Goal: Task Accomplishment & Management: Use online tool/utility

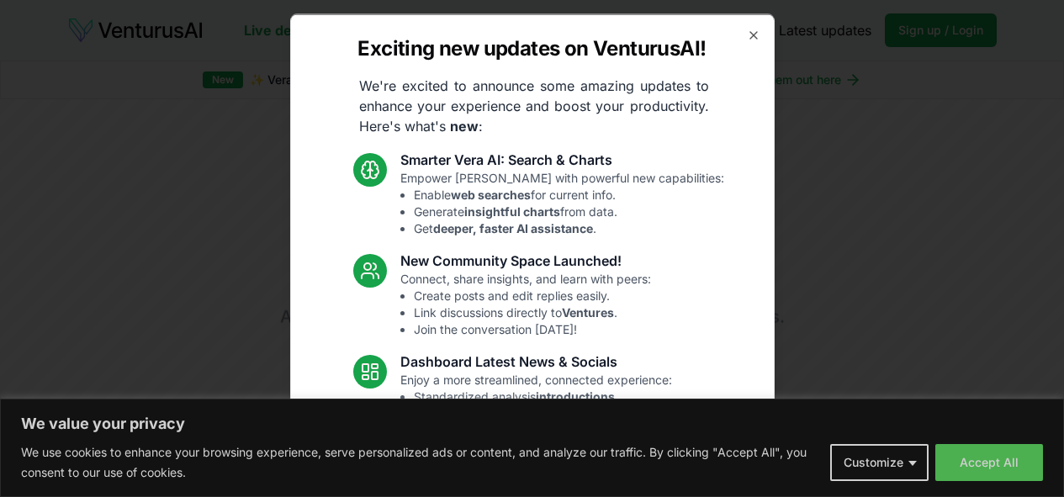
scroll to position [3316, 0]
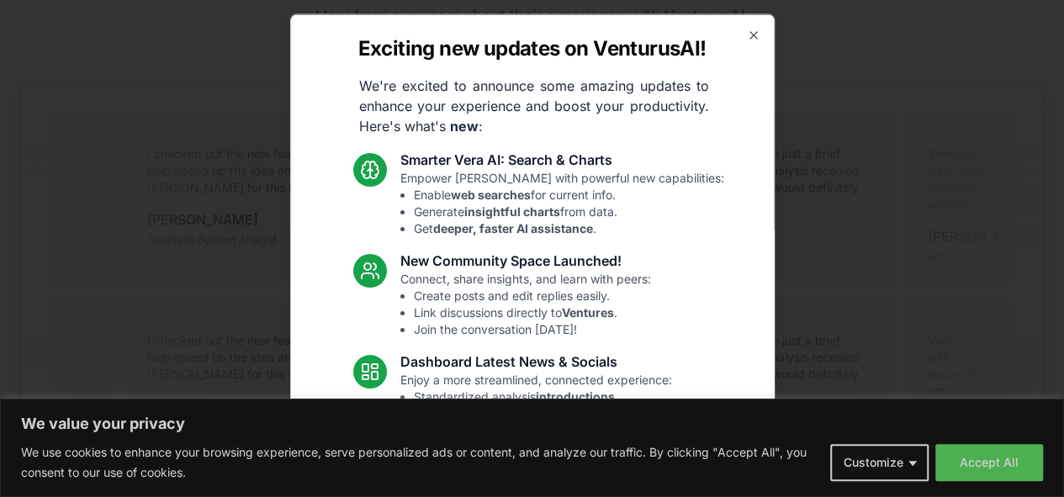
click at [739, 43] on div "Exciting new updates on VenturusAI! We're excited to announce some amazing upda…" at bounding box center [532, 248] width 484 height 470
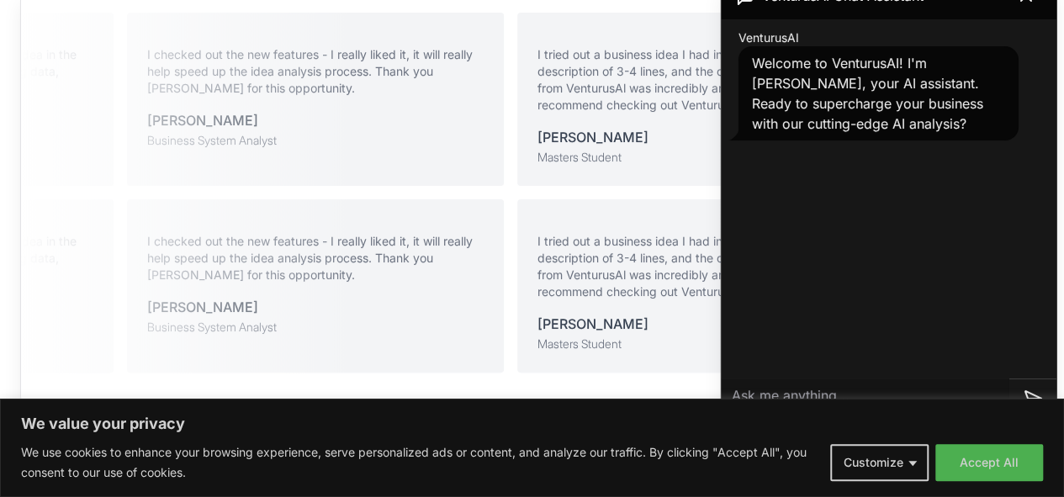
scroll to position [3428, 0]
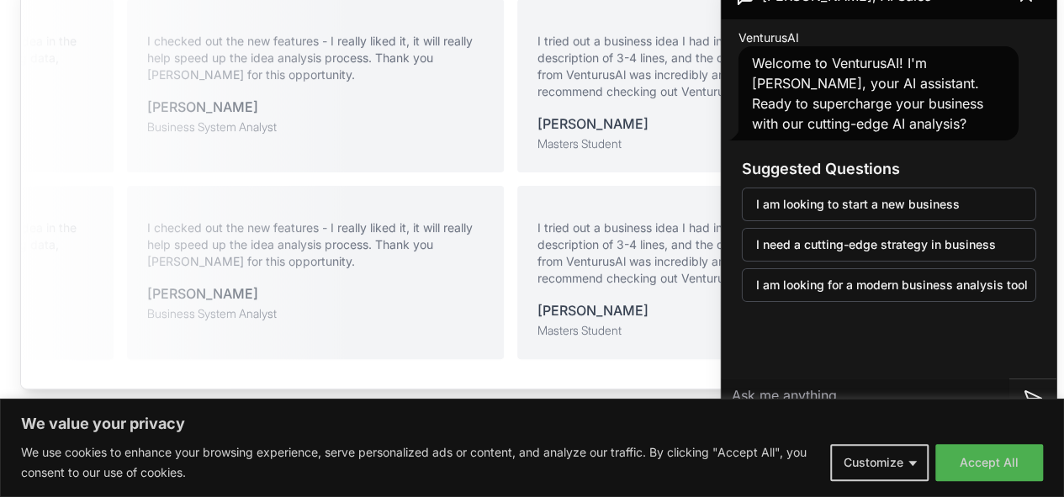
click at [998, 448] on button "Accept All" at bounding box center [989, 462] width 108 height 37
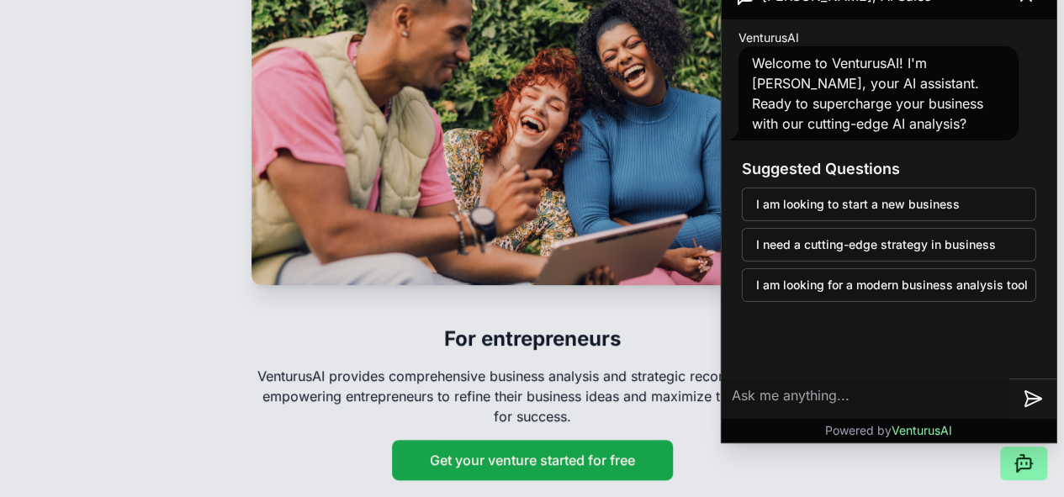
scroll to position [2653, 0]
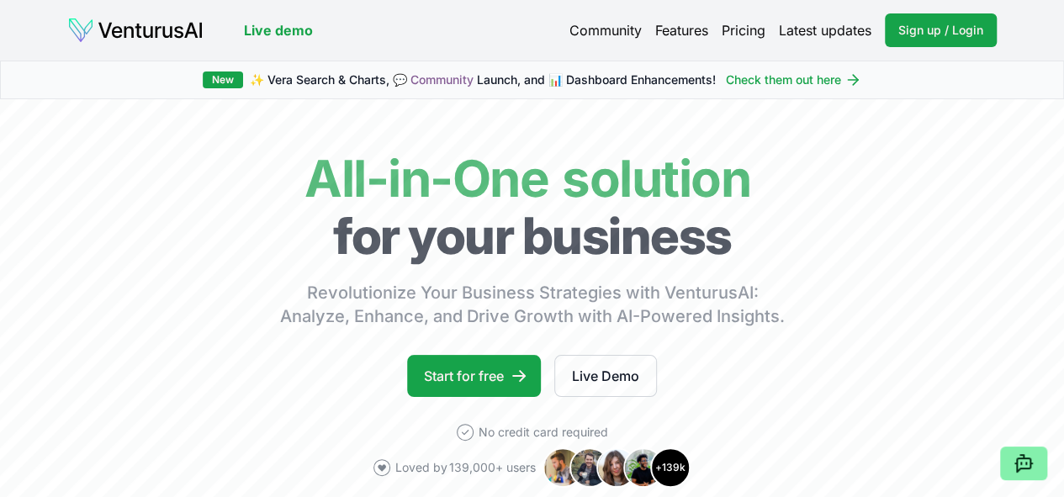
click at [751, 24] on link "Pricing" at bounding box center [744, 30] width 44 height 20
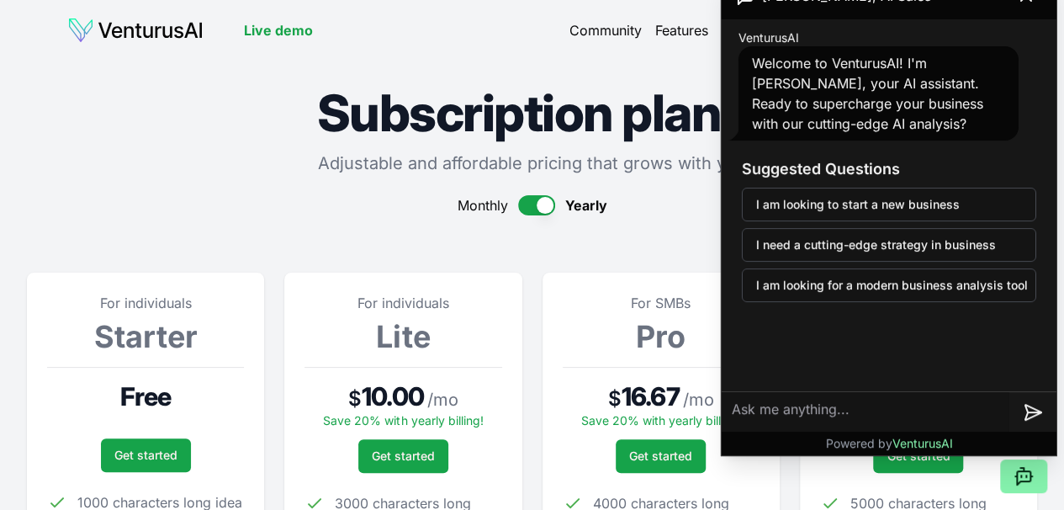
click at [865, 200] on button "I am looking to start a new business" at bounding box center [889, 205] width 294 height 34
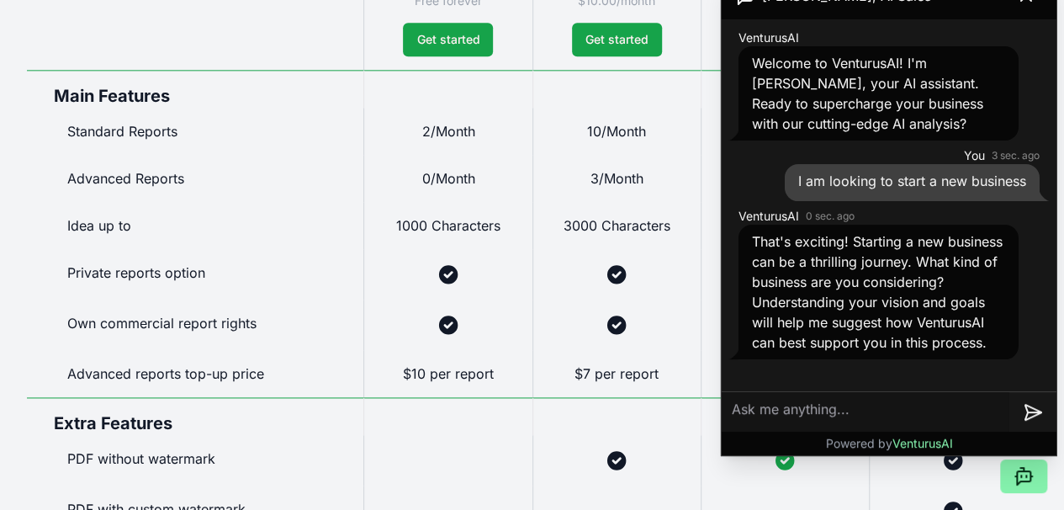
scroll to position [1007, 0]
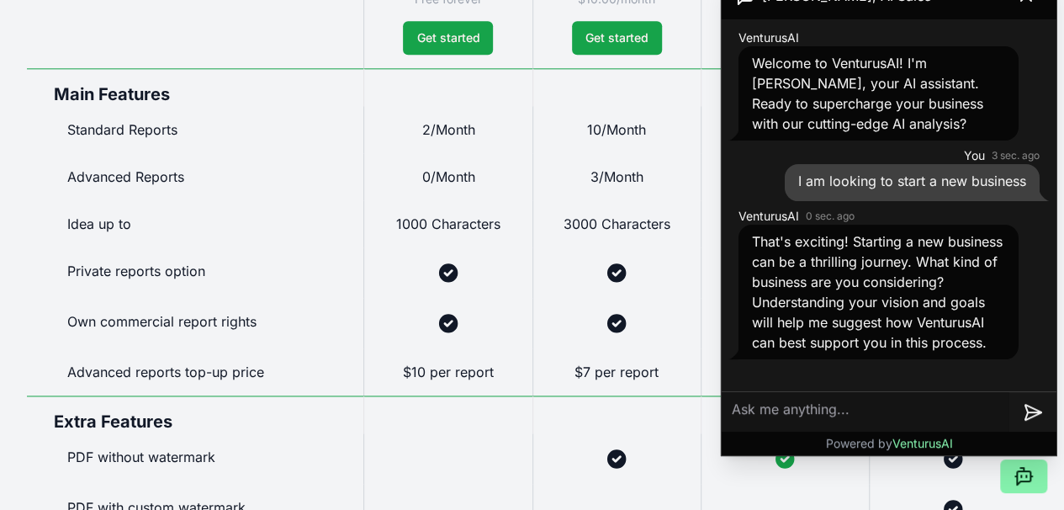
click at [445, 55] on link "Get started" at bounding box center [448, 38] width 90 height 34
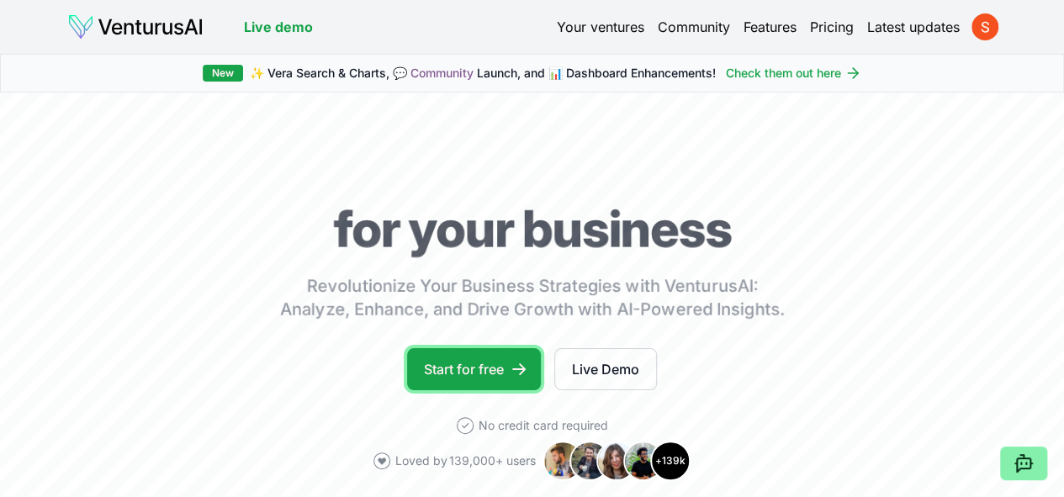
click at [492, 390] on link "Start for free" at bounding box center [474, 369] width 134 height 42
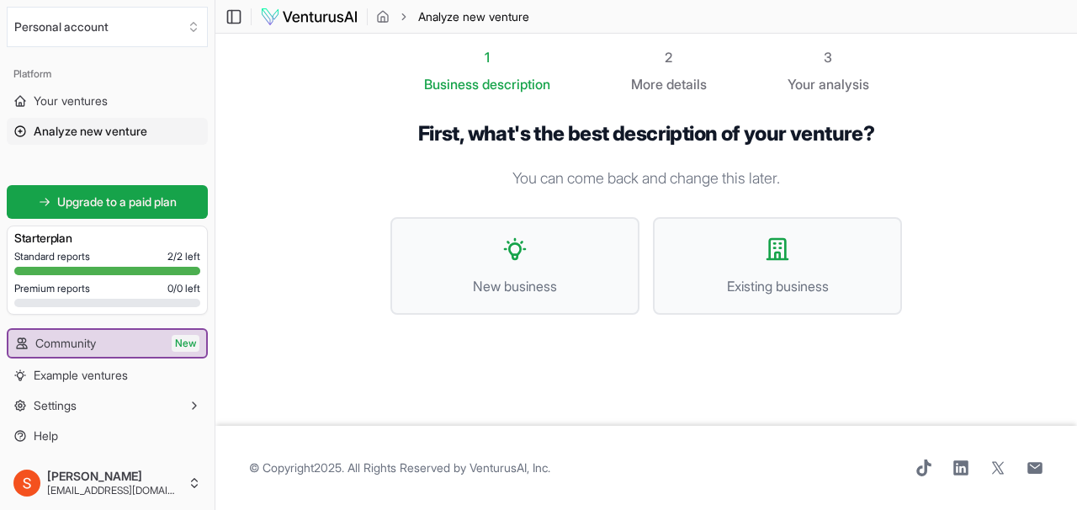
click at [562, 281] on span "New business" at bounding box center [515, 286] width 212 height 20
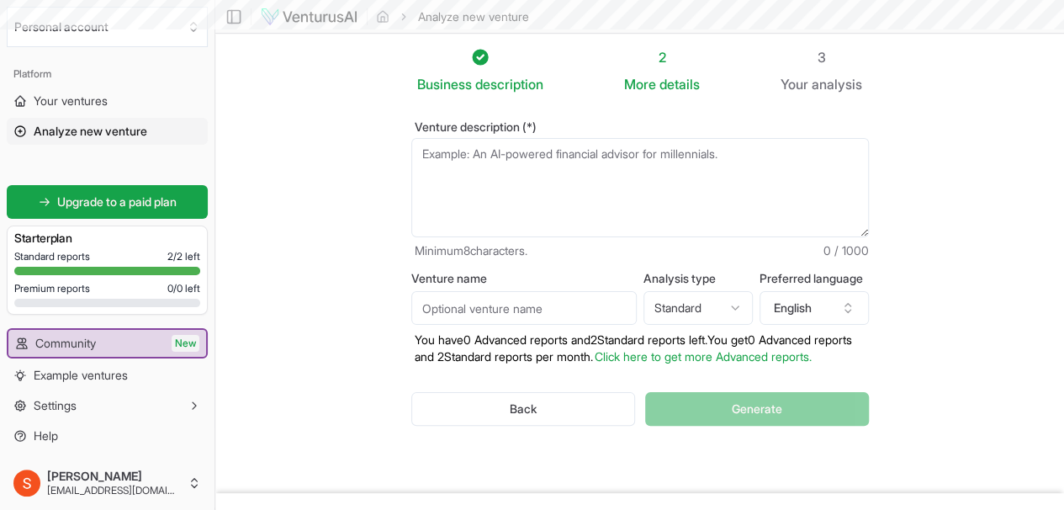
click at [611, 113] on div "Venture description (*) Minimum 8 characters. 0 / 1000 Venture name Analysis ty…" at bounding box center [639, 286] width 511 height 385
click at [554, 184] on textarea "Venture description (*)" at bounding box center [640, 187] width 458 height 99
paste textarea "A platform to assess how well AI products achieve their intended purpose, custo…"
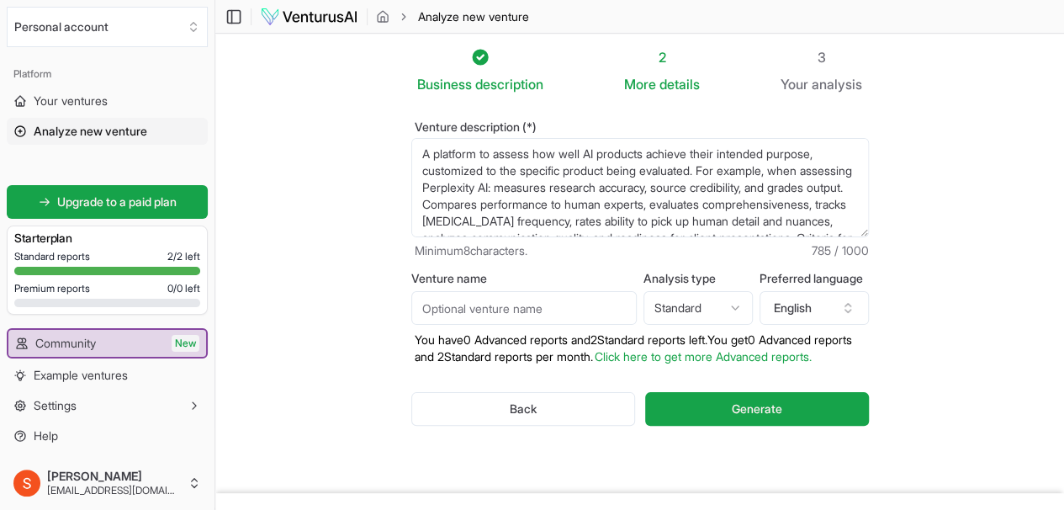
scroll to position [76, 0]
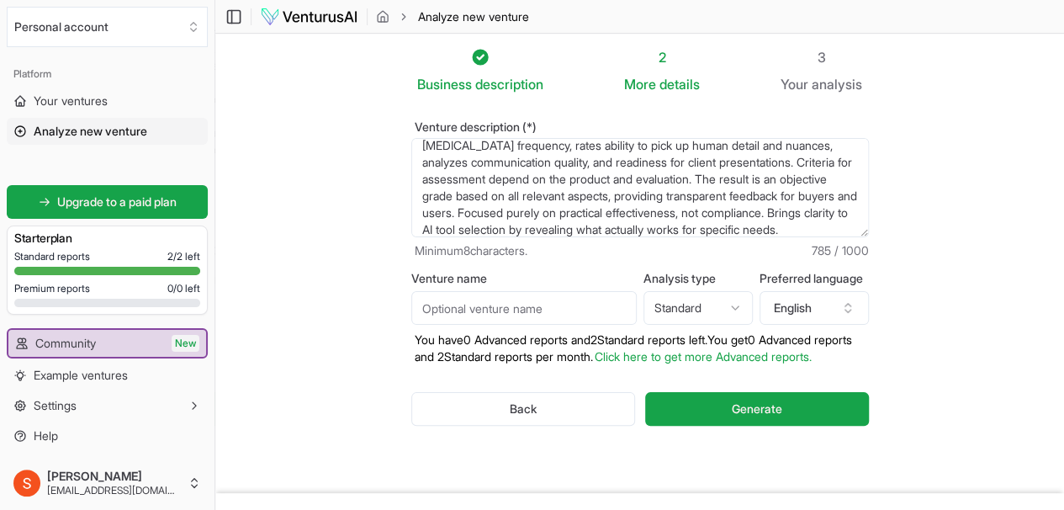
type textarea "A platform to assess how well AI products achieve their intended purpose, custo…"
click at [753, 299] on html "We value your privacy We use cookies to enhance your browsing experience, serve…" at bounding box center [532, 255] width 1064 height 510
click at [731, 298] on html "We value your privacy We use cookies to enhance your browsing experience, serve…" at bounding box center [532, 255] width 1064 height 510
select select "standard"
click at [798, 405] on button "Generate" at bounding box center [756, 409] width 223 height 34
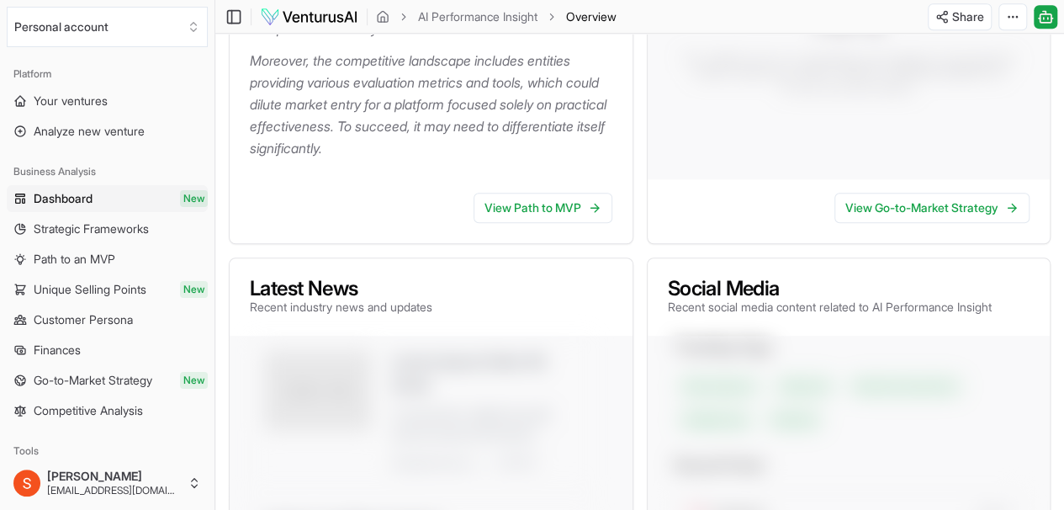
scroll to position [538, 0]
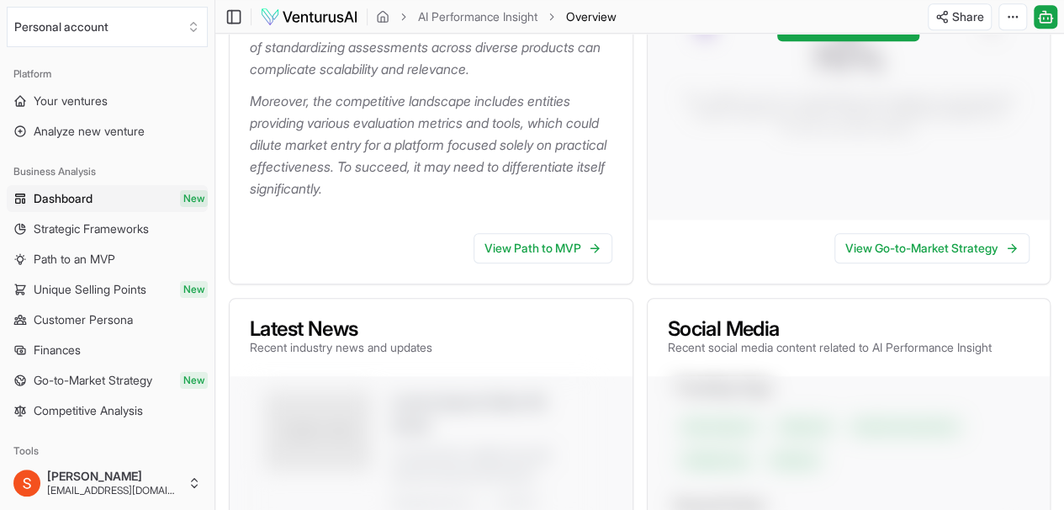
click at [558, 263] on link "View Path to MVP" at bounding box center [543, 248] width 139 height 30
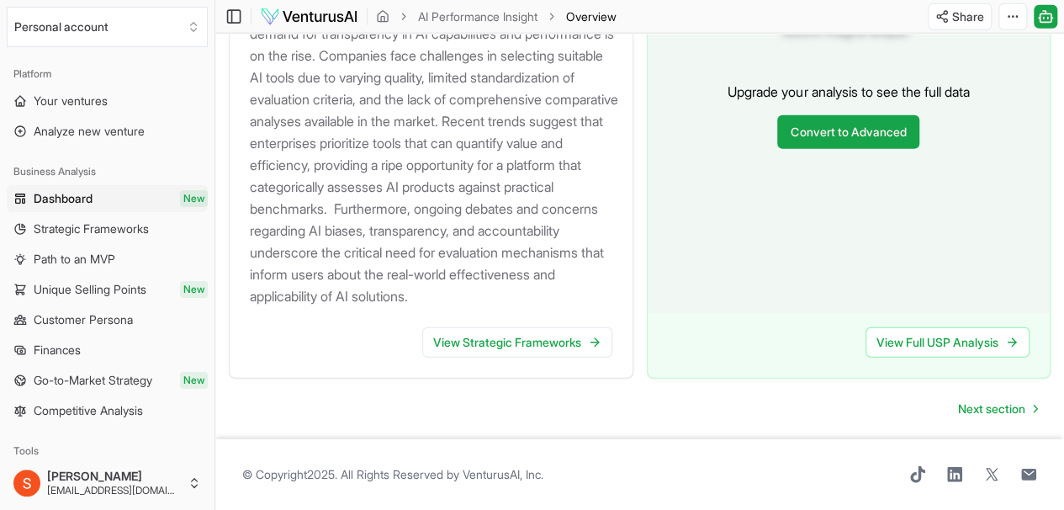
scroll to position [2041, 0]
click at [489, 357] on link "View Strategic Frameworks" at bounding box center [517, 342] width 190 height 30
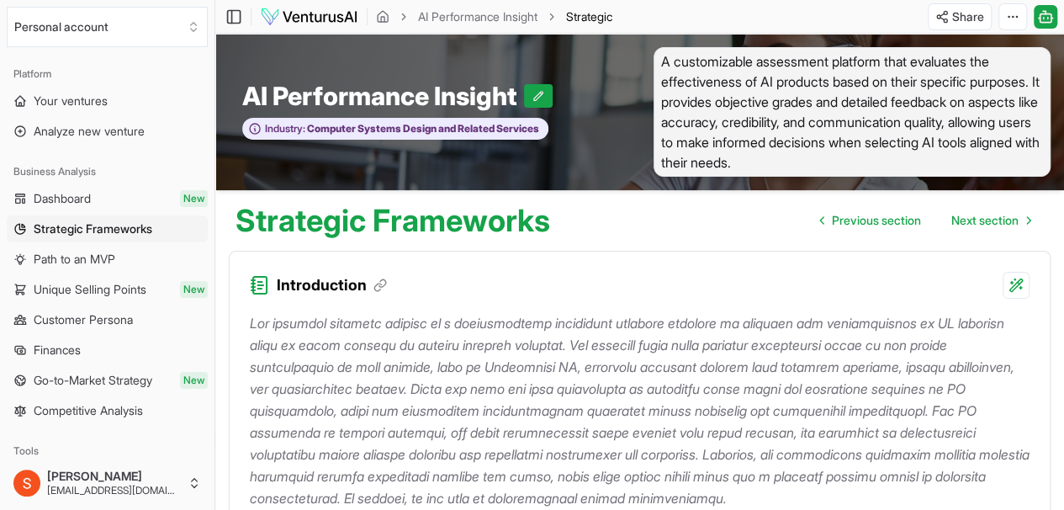
drag, startPoint x: 769, startPoint y: 204, endPoint x: 813, endPoint y: 240, distance: 56.9
click at [813, 237] on div "Strategic Frameworks Previous section Next section" at bounding box center [639, 213] width 849 height 47
click at [852, 234] on link "Previous section" at bounding box center [871, 221] width 128 height 34
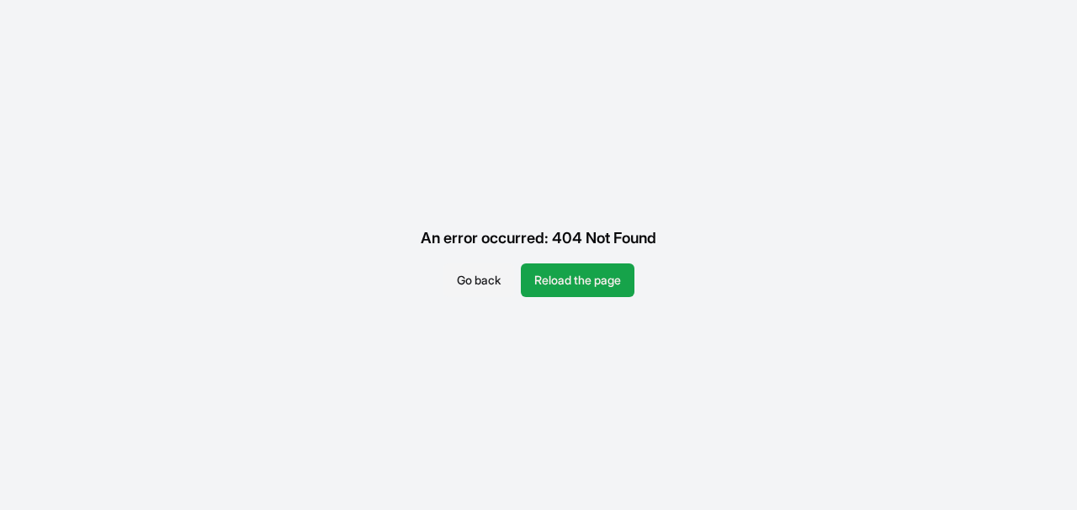
click at [606, 268] on button "Reload the page" at bounding box center [578, 280] width 114 height 34
click at [464, 268] on button "Go back" at bounding box center [478, 280] width 71 height 34
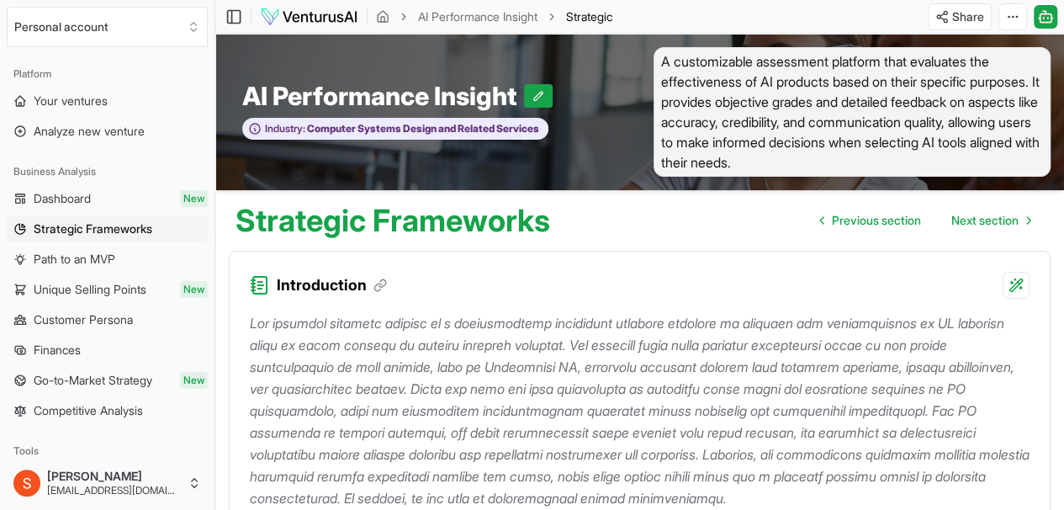
click at [137, 259] on link "Path to an MVP" at bounding box center [107, 259] width 201 height 27
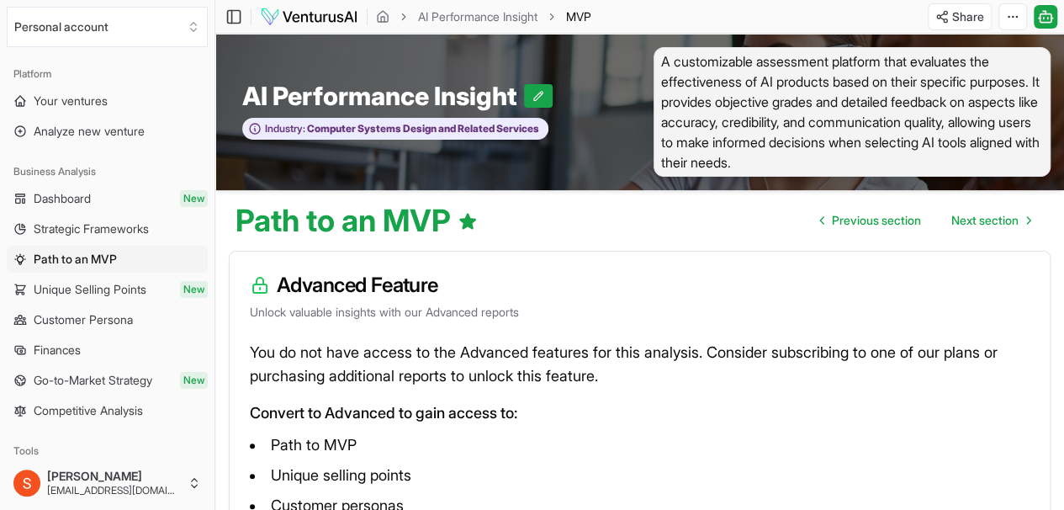
scroll to position [205, 0]
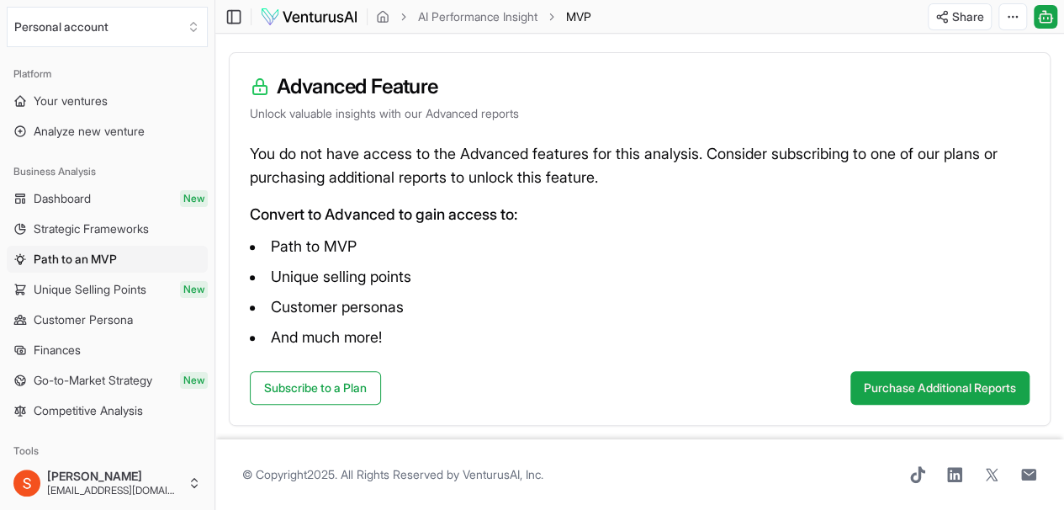
click at [98, 288] on span "Unique Selling Points" at bounding box center [90, 289] width 113 height 17
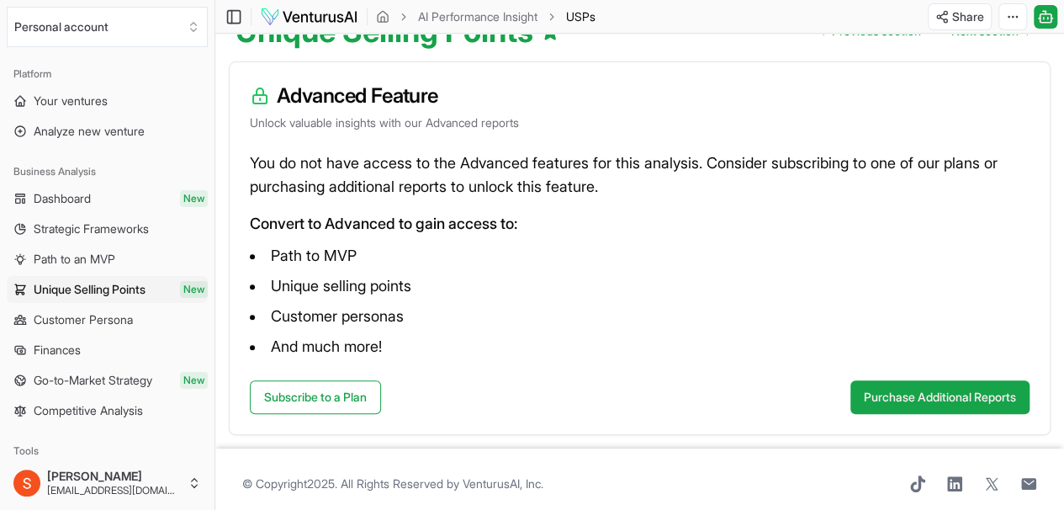
scroll to position [115, 0]
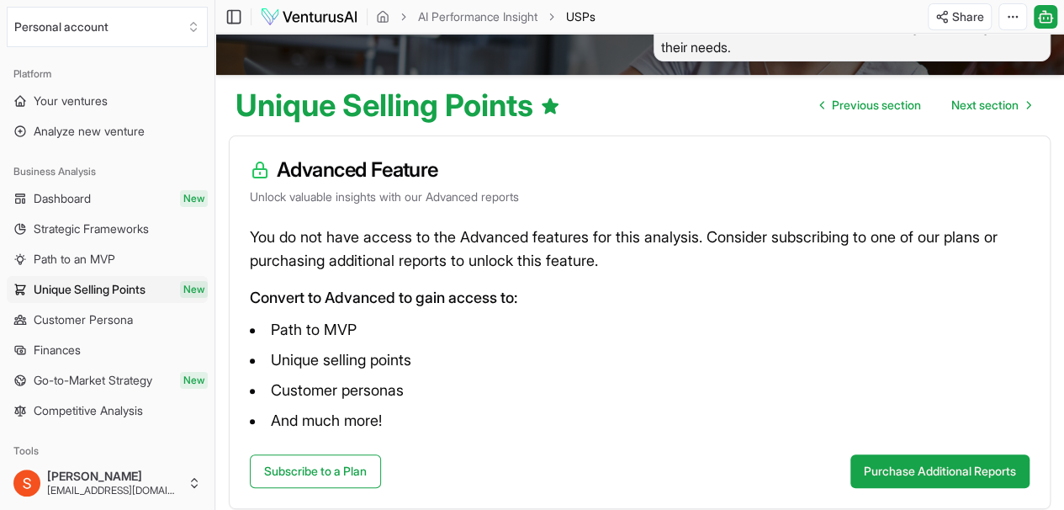
click at [86, 315] on span "Customer Persona" at bounding box center [83, 319] width 99 height 17
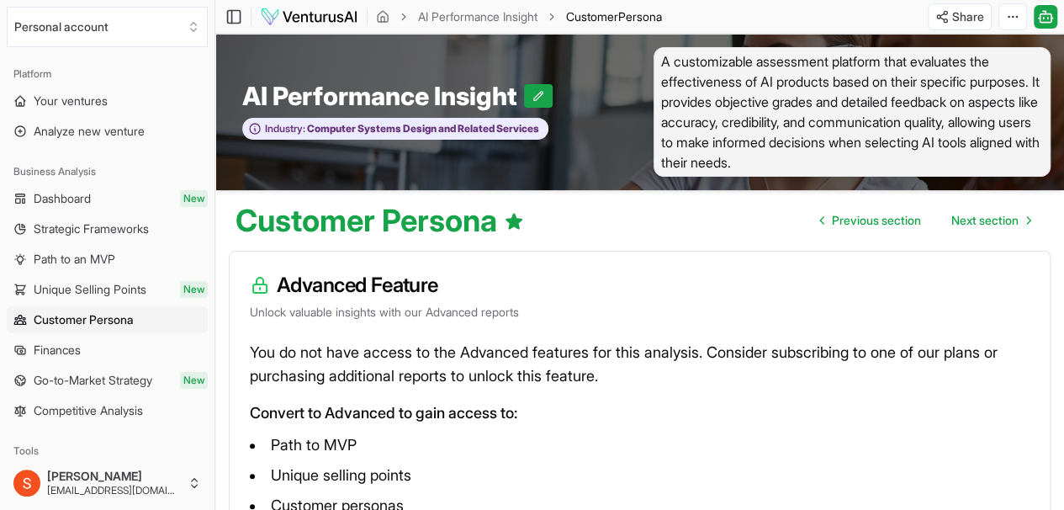
click at [148, 388] on span "Go-to-Market Strategy" at bounding box center [93, 380] width 119 height 17
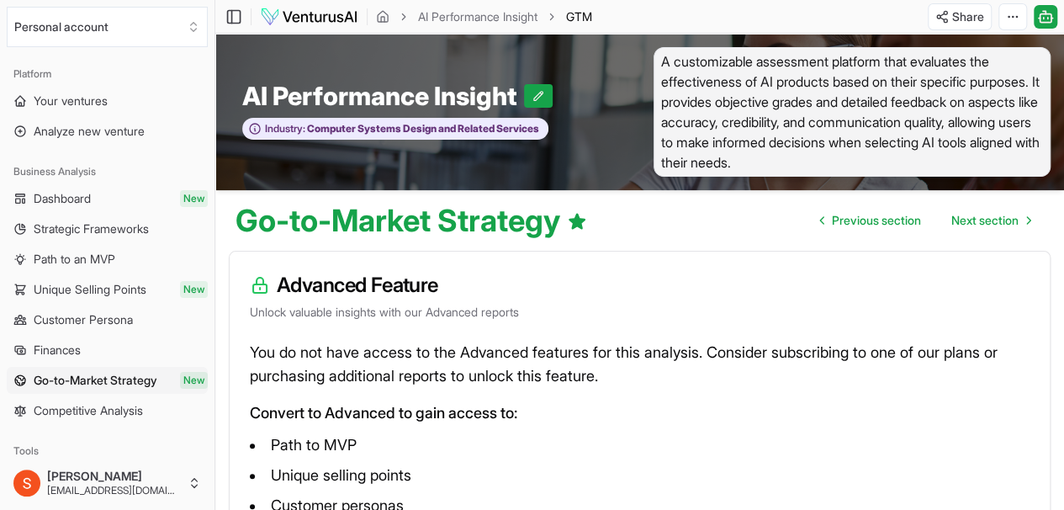
scroll to position [217, 0]
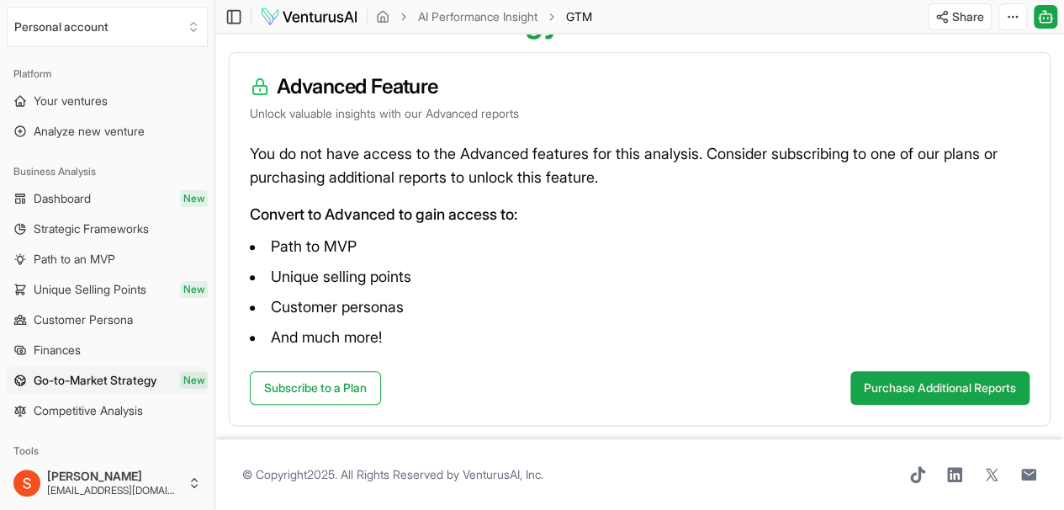
click at [83, 319] on span "Customer Persona" at bounding box center [83, 319] width 99 height 17
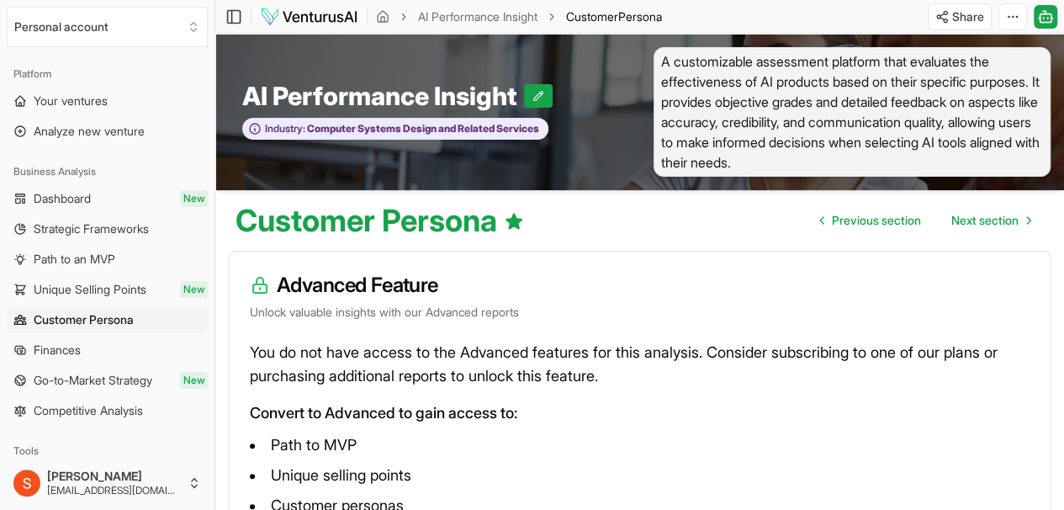
click at [76, 341] on span "Finances" at bounding box center [57, 349] width 47 height 17
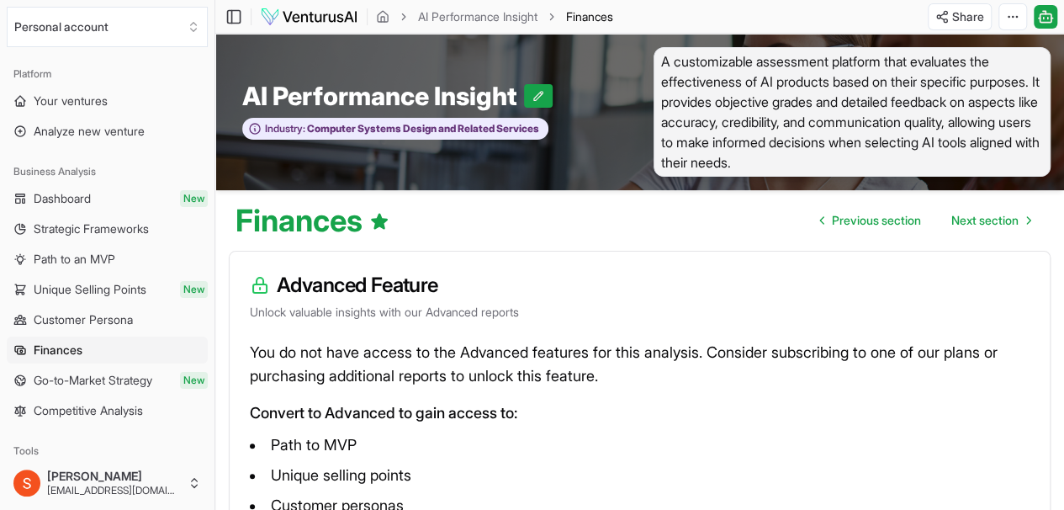
click at [121, 416] on span "Competitive Analysis" at bounding box center [88, 410] width 109 height 17
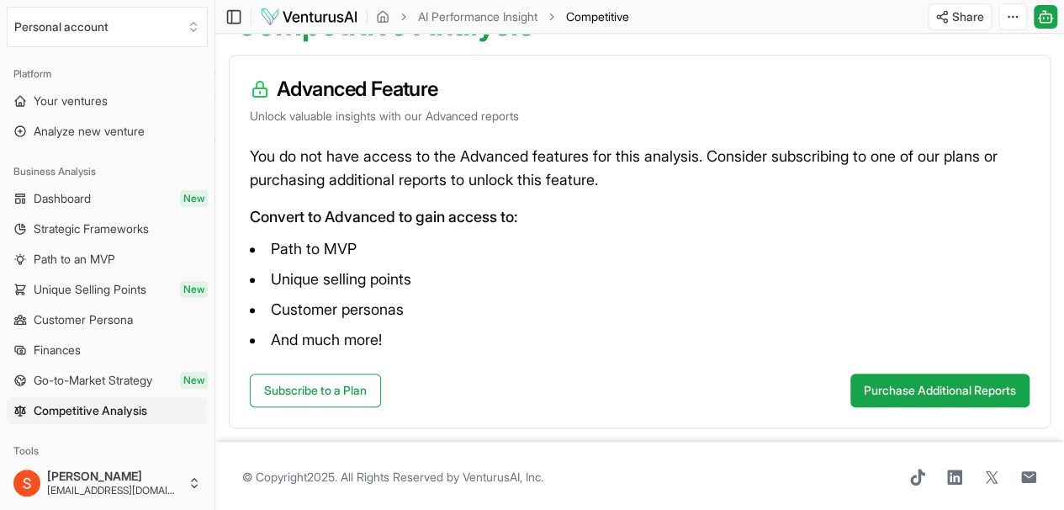
scroll to position [172, 0]
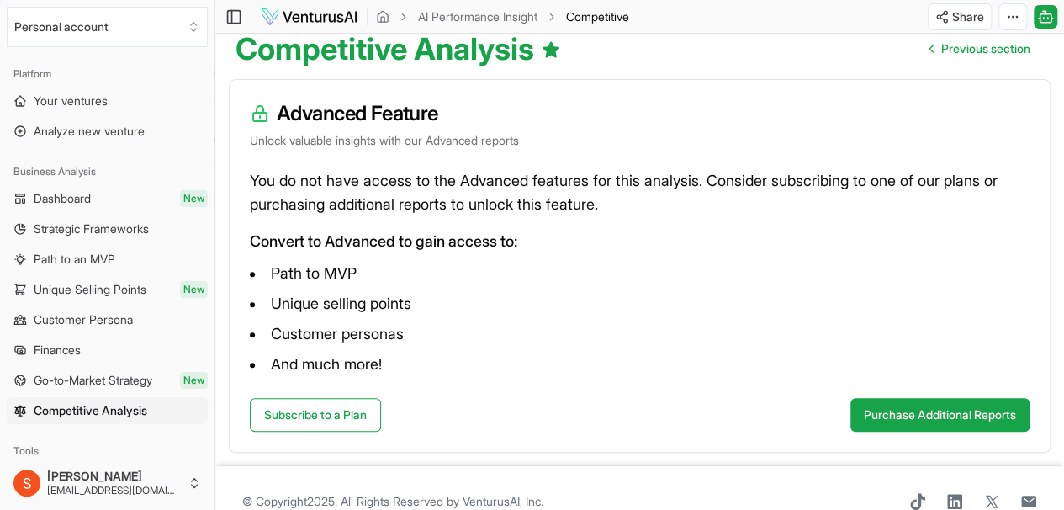
click at [87, 192] on span "Dashboard" at bounding box center [62, 198] width 57 height 17
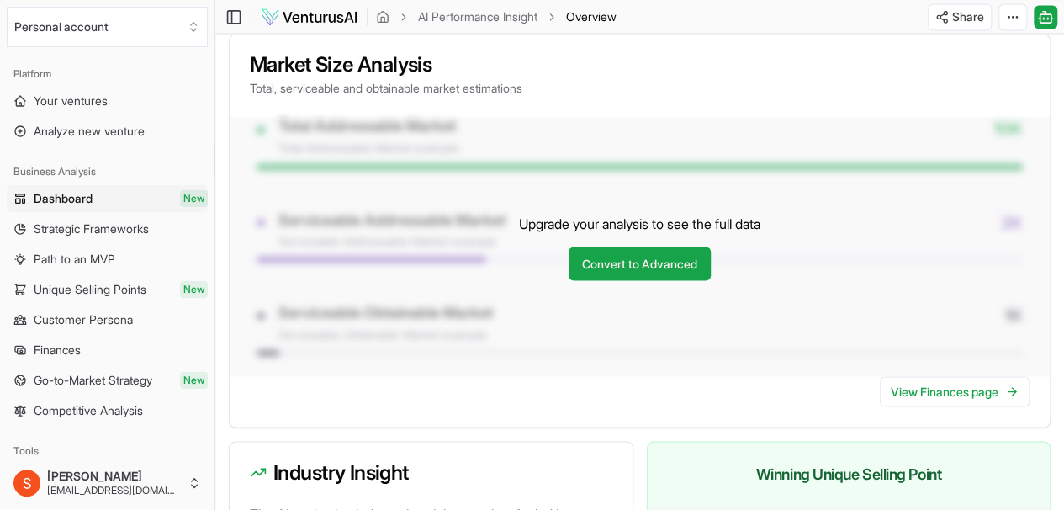
scroll to position [1478, 0]
